Goal: Task Accomplishment & Management: Use online tool/utility

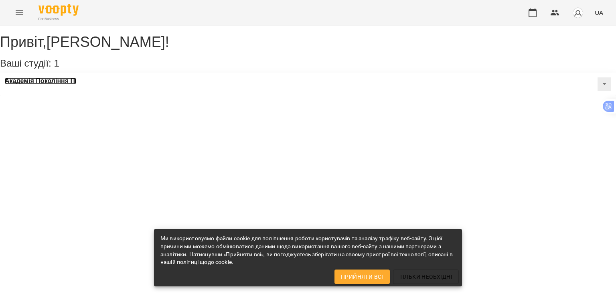
click at [28, 85] on h3 "Академія Покоління ІТ" at bounding box center [40, 80] width 71 height 7
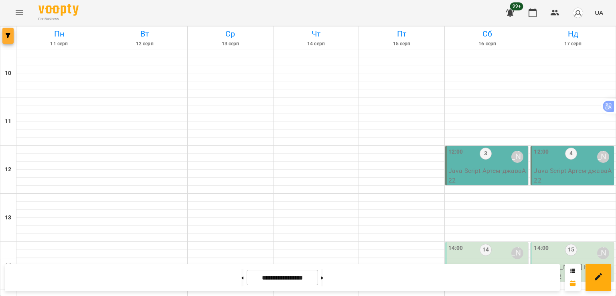
click at [10, 36] on icon "button" at bounding box center [8, 35] width 5 height 5
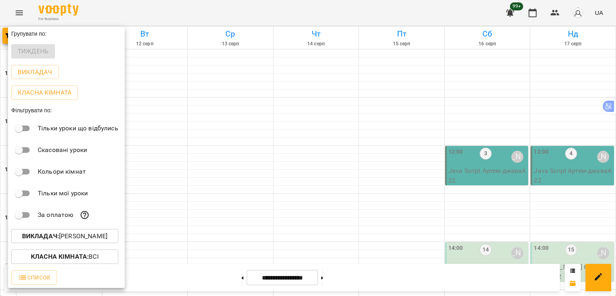
click at [68, 236] on p "Викладач : [PERSON_NAME]" at bounding box center [64, 236] width 85 height 10
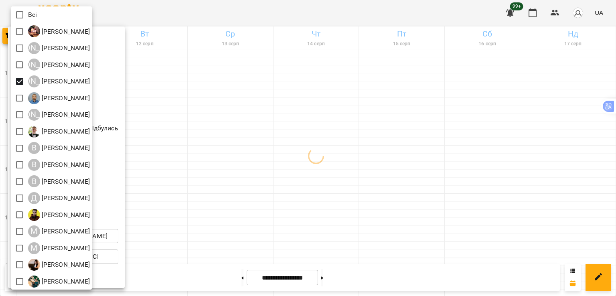
click at [247, 203] on div at bounding box center [308, 148] width 616 height 296
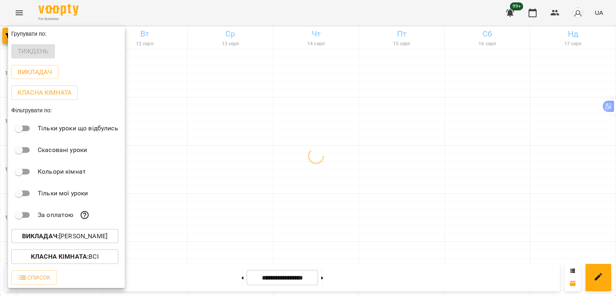
drag, startPoint x: 247, startPoint y: 202, endPoint x: 250, endPoint y: 213, distance: 11.8
click at [250, 213] on div at bounding box center [308, 148] width 616 height 296
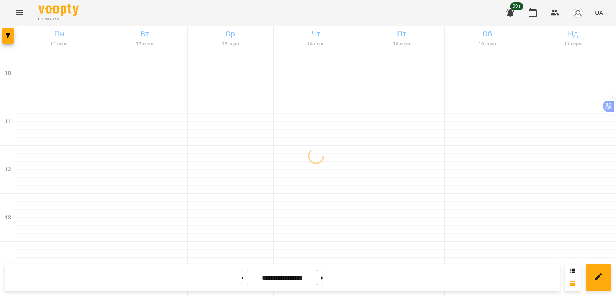
click at [247, 207] on div at bounding box center [230, 206] width 85 height 8
select select
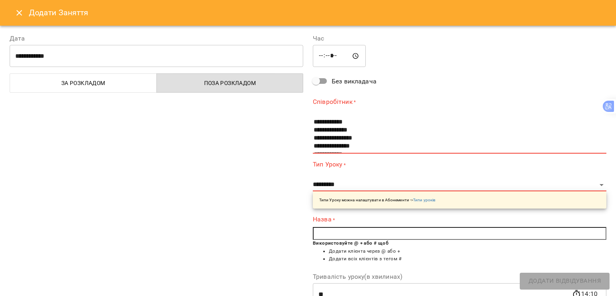
click at [22, 12] on icon "Close" at bounding box center [19, 13] width 10 height 10
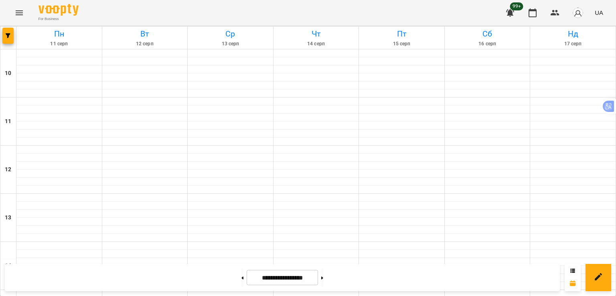
scroll to position [361, 0]
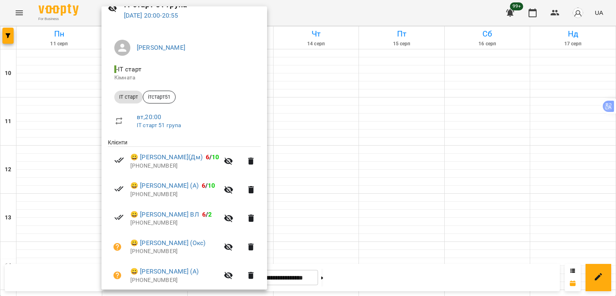
scroll to position [80, 0]
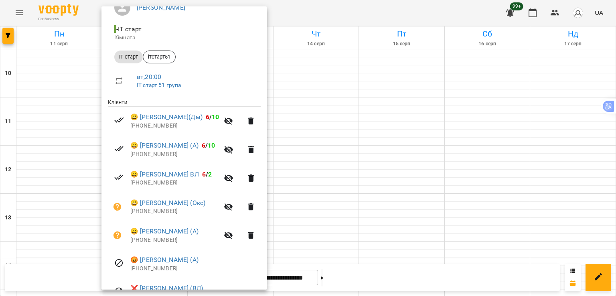
click at [377, 237] on div at bounding box center [308, 148] width 616 height 296
